Goal: Manage account settings

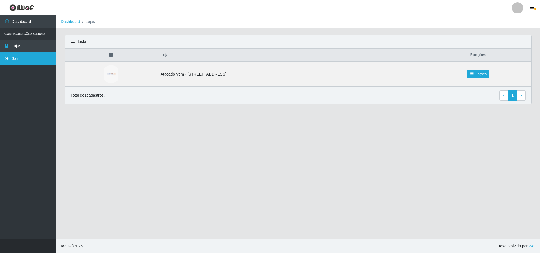
click at [38, 59] on link "Sair" at bounding box center [28, 58] width 56 height 13
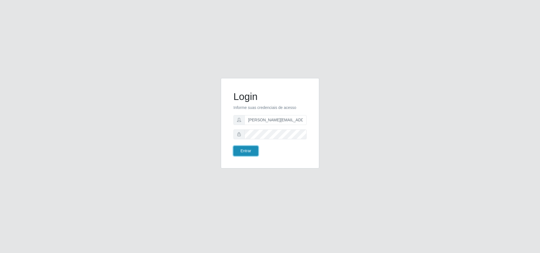
click at [250, 150] on button "Entrar" at bounding box center [245, 151] width 25 height 10
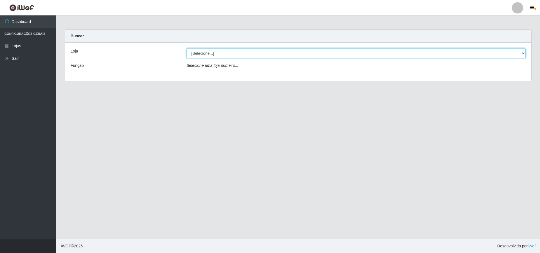
click at [256, 50] on select "[Selecione...] Atacado Vem - [STREET_ADDRESS]" at bounding box center [355, 53] width 339 height 10
select select "461"
click at [186, 48] on select "[Selecione...] Atacado Vem - [STREET_ADDRESS]" at bounding box center [355, 53] width 339 height 10
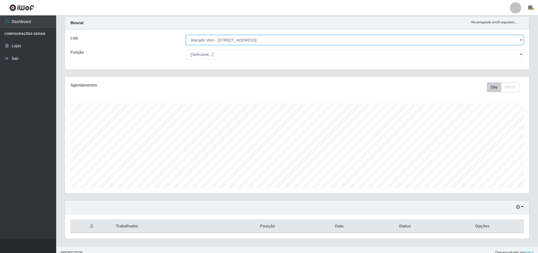
scroll to position [20, 0]
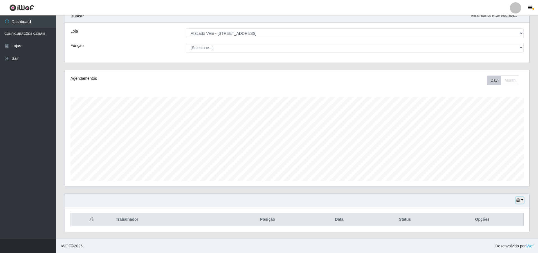
click at [519, 200] on icon "button" at bounding box center [518, 200] width 4 height 4
click at [518, 203] on button "button" at bounding box center [520, 200] width 8 height 6
click at [518, 201] on icon "button" at bounding box center [518, 200] width 4 height 4
click at [502, 170] on button "3 dias" at bounding box center [501, 168] width 44 height 12
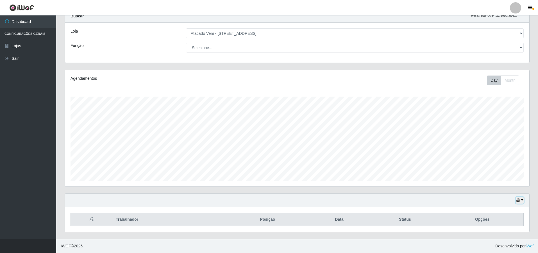
click at [521, 202] on button "button" at bounding box center [520, 200] width 8 height 6
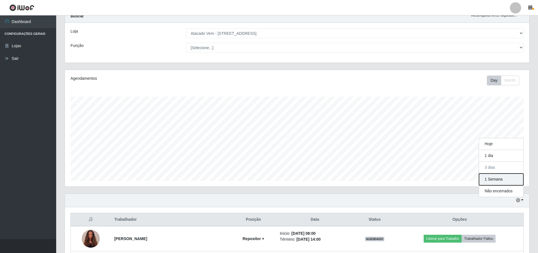
click at [494, 177] on button "1 Semana" at bounding box center [501, 180] width 44 height 12
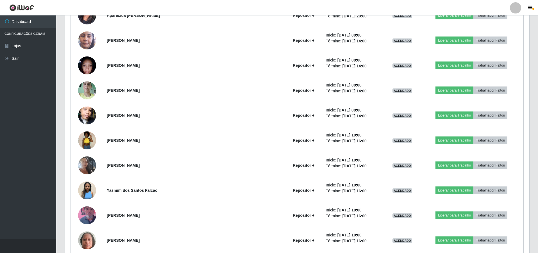
scroll to position [422, 0]
